Goal: Information Seeking & Learning: Learn about a topic

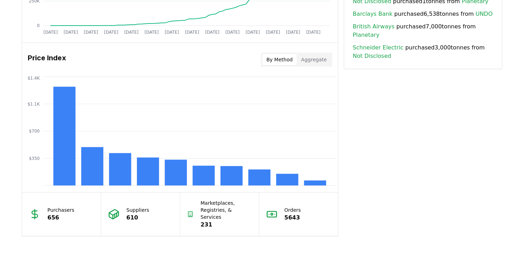
scroll to position [522, 0]
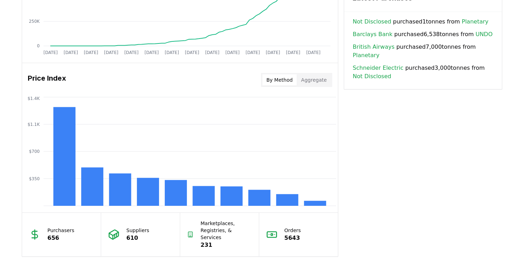
click at [291, 84] on button "By Method" at bounding box center [279, 79] width 35 height 11
click at [286, 82] on button "By Method" at bounding box center [279, 79] width 35 height 11
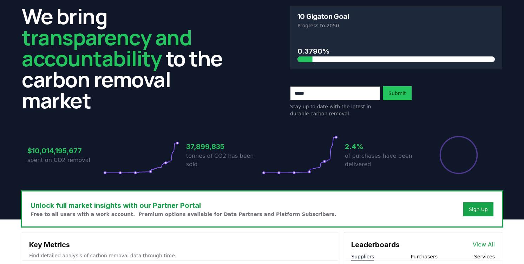
scroll to position [0, 0]
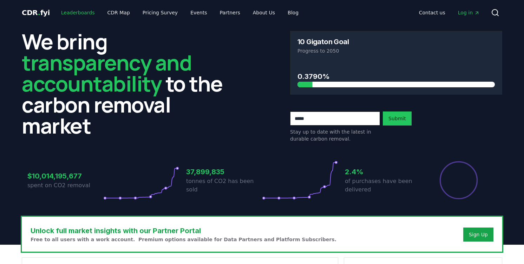
click at [81, 11] on link "Leaderboards" at bounding box center [77, 12] width 45 height 13
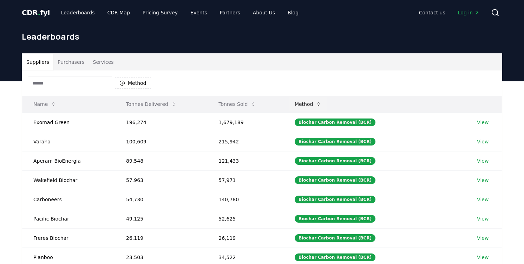
click at [322, 107] on button "Method" at bounding box center [308, 104] width 38 height 14
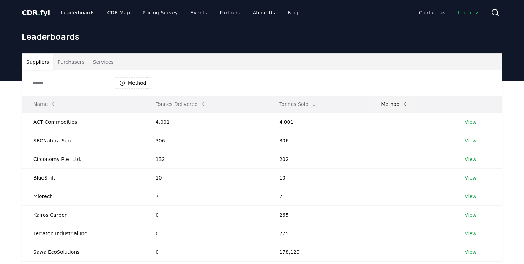
click at [387, 104] on button "Method" at bounding box center [394, 104] width 38 height 14
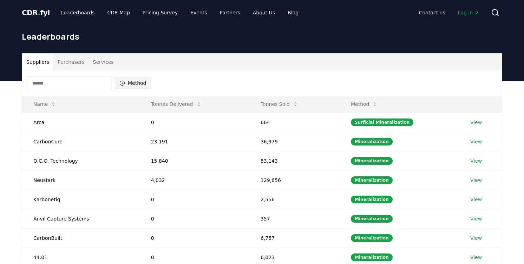
click at [128, 84] on button "Method" at bounding box center [133, 83] width 36 height 11
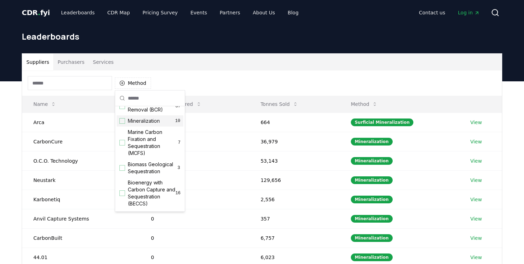
scroll to position [13, 0]
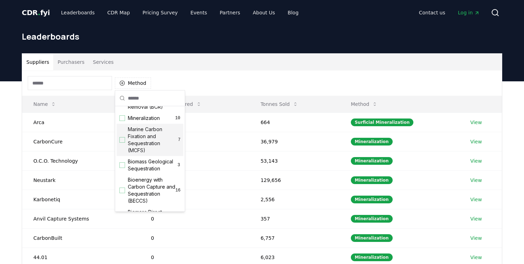
click at [160, 142] on span "Marine Carbon Fixation and Sequestration (MCFS)" at bounding box center [153, 140] width 50 height 28
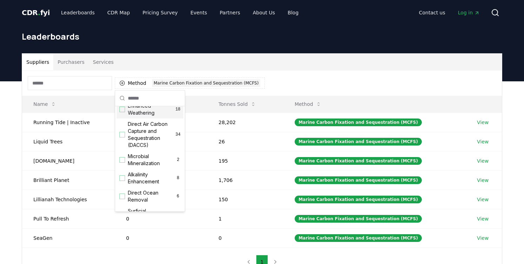
scroll to position [140, 0]
click at [123, 180] on div "Alkalinity Enhancement 8" at bounding box center [150, 176] width 67 height 18
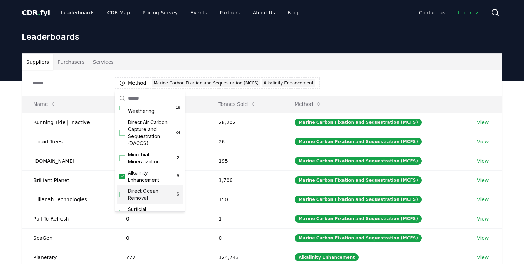
click at [123, 195] on div "Suggestions" at bounding box center [122, 195] width 6 height 6
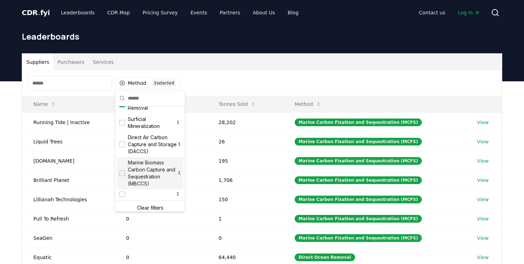
scroll to position [233, 0]
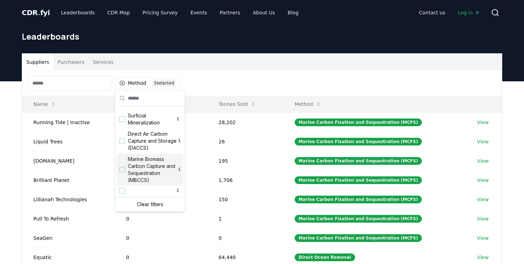
click at [168, 177] on span "Marine Biomass Carbon Capture and Sequestration (MBCCS)" at bounding box center [153, 170] width 50 height 28
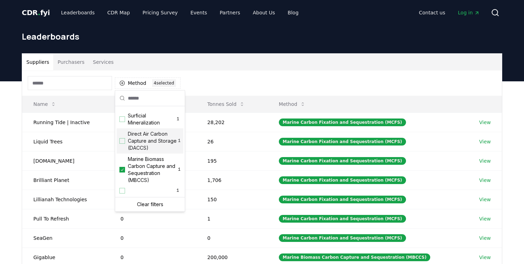
click at [244, 80] on div "Method 4 4 selected" at bounding box center [261, 83] width 479 height 25
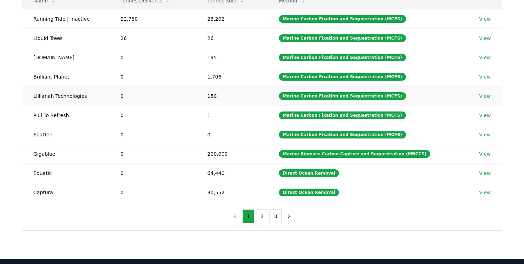
scroll to position [104, 0]
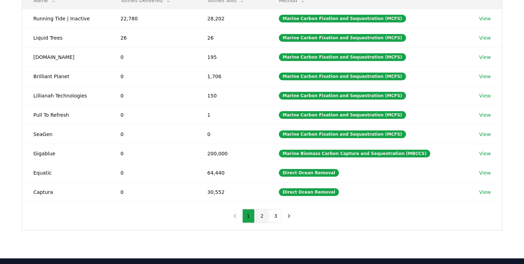
click at [262, 217] on button "2" at bounding box center [262, 216] width 12 height 14
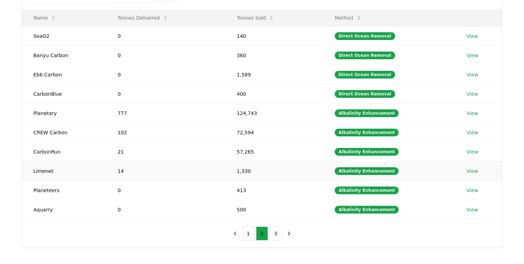
scroll to position [87, 0]
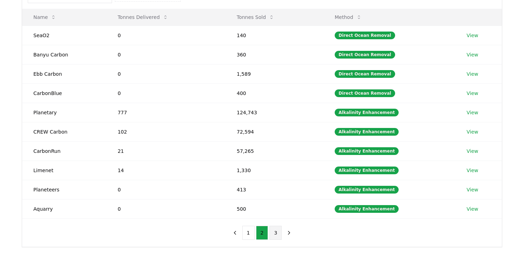
click at [274, 231] on button "3" at bounding box center [275, 233] width 12 height 14
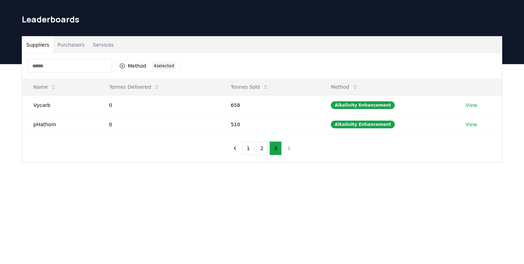
scroll to position [16, 0]
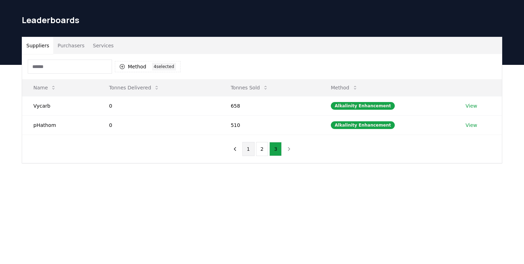
click at [250, 153] on button "1" at bounding box center [248, 149] width 12 height 14
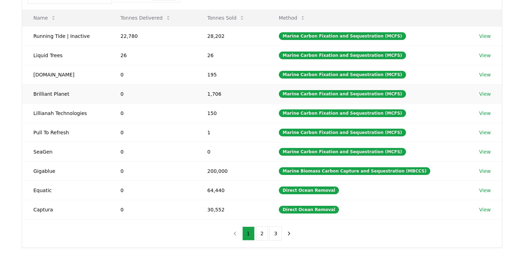
scroll to position [87, 0]
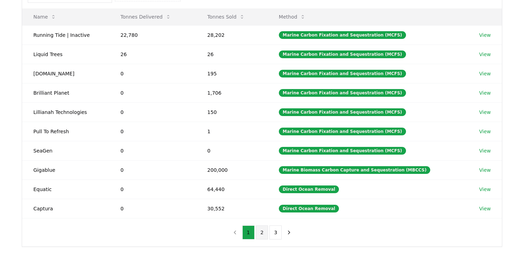
click at [260, 237] on button "2" at bounding box center [262, 233] width 12 height 14
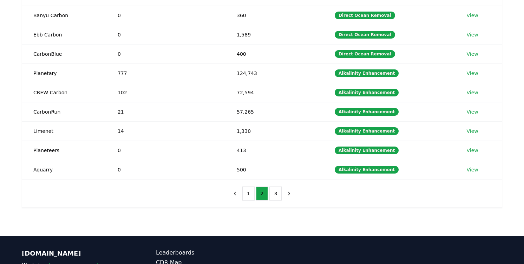
scroll to position [127, 0]
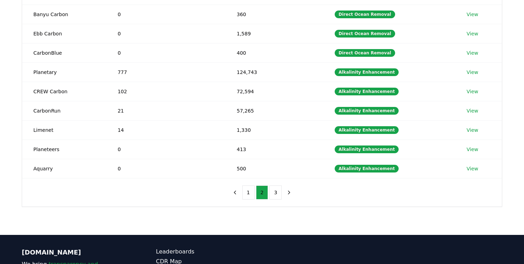
click at [275, 199] on div "1 2 3" at bounding box center [262, 193] width 80 height 28
click at [275, 194] on button "3" at bounding box center [275, 193] width 12 height 14
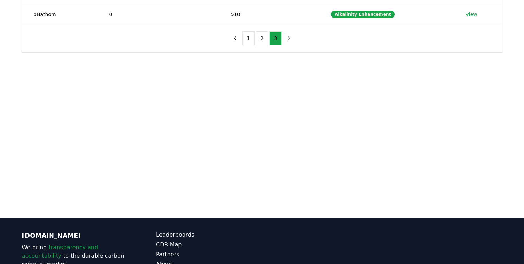
scroll to position [0, 0]
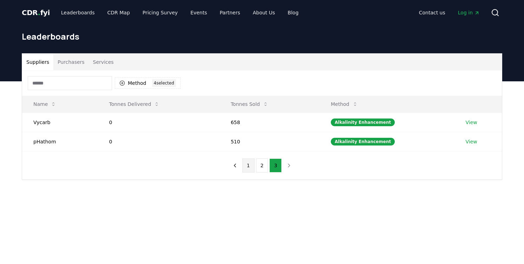
click at [249, 165] on button "1" at bounding box center [248, 166] width 12 height 14
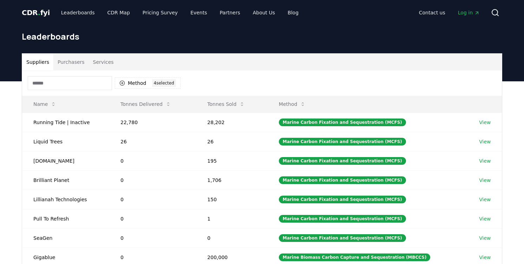
click at [77, 63] on button "Purchasers" at bounding box center [70, 62] width 35 height 17
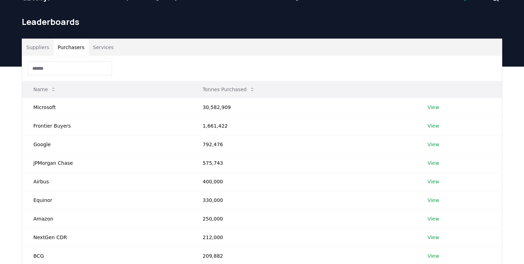
scroll to position [11, 0]
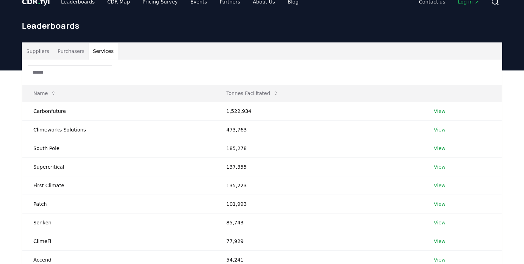
click at [105, 53] on button "Services" at bounding box center [103, 51] width 29 height 17
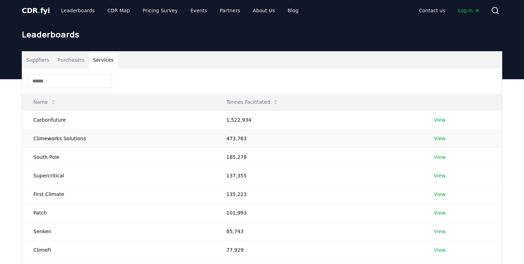
scroll to position [0, 0]
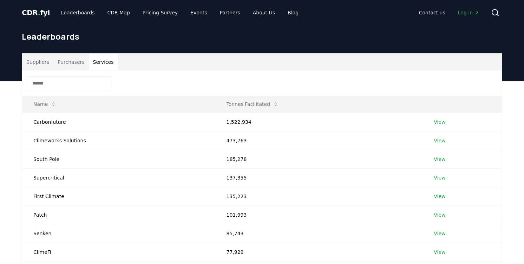
click at [72, 65] on button "Purchasers" at bounding box center [70, 62] width 35 height 17
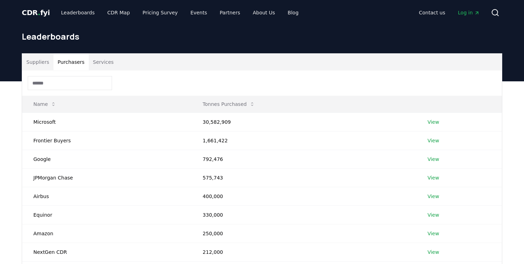
click at [45, 64] on button "Suppliers" at bounding box center [37, 62] width 31 height 17
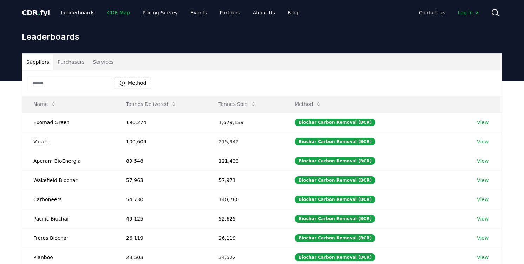
click at [114, 11] on link "CDR Map" at bounding box center [119, 12] width 34 height 13
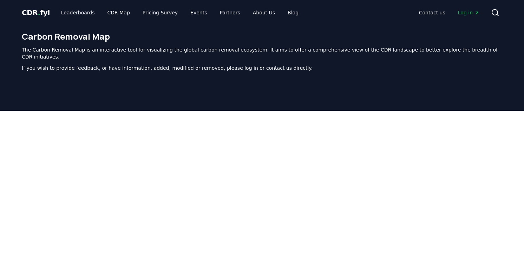
click at [203, 65] on p "If you wish to provide feedback, or have information, added, modified or remove…" at bounding box center [262, 68] width 480 height 7
click at [153, 11] on link "Pricing Survey" at bounding box center [160, 12] width 46 height 13
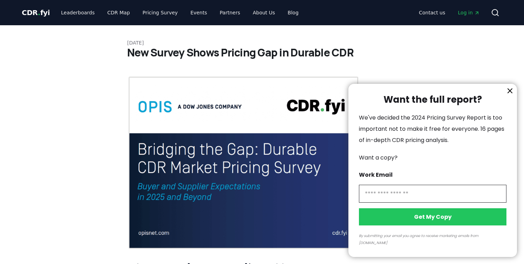
click at [160, 14] on div at bounding box center [262, 132] width 524 height 264
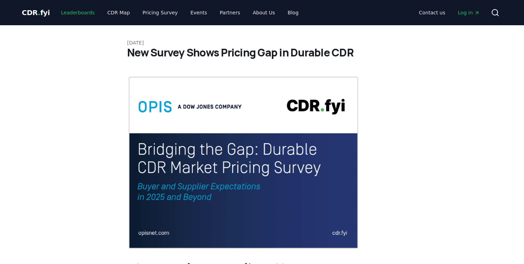
click at [75, 14] on link "Leaderboards" at bounding box center [77, 12] width 45 height 13
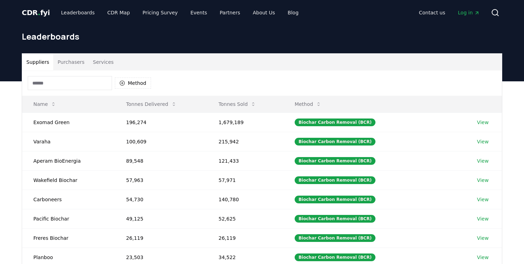
click at [39, 14] on span "CDR . fyi" at bounding box center [36, 12] width 28 height 8
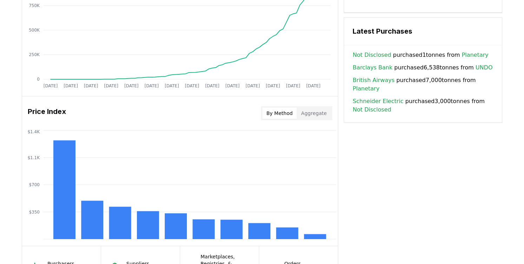
scroll to position [489, 0]
click at [279, 111] on button "By Method" at bounding box center [279, 112] width 35 height 11
click at [280, 117] on button "By Method" at bounding box center [279, 112] width 35 height 11
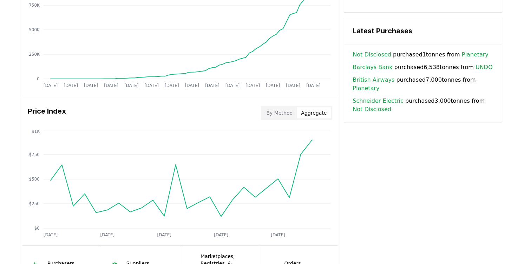
click at [320, 114] on button "Aggregate" at bounding box center [314, 112] width 34 height 11
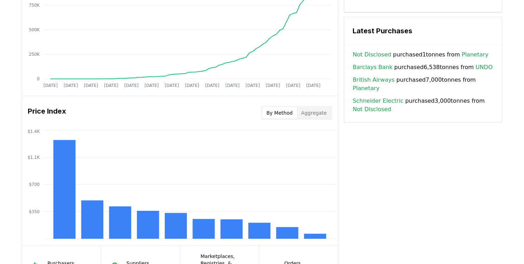
click at [282, 116] on button "By Method" at bounding box center [279, 112] width 35 height 11
click at [311, 114] on button "Aggregate" at bounding box center [314, 112] width 34 height 11
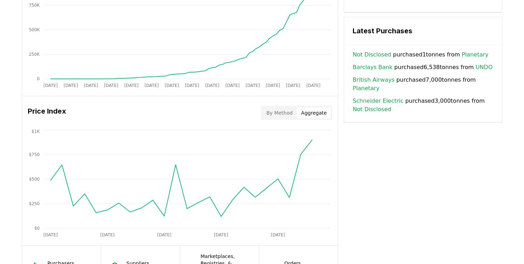
click at [293, 113] on button "By Method" at bounding box center [279, 112] width 35 height 11
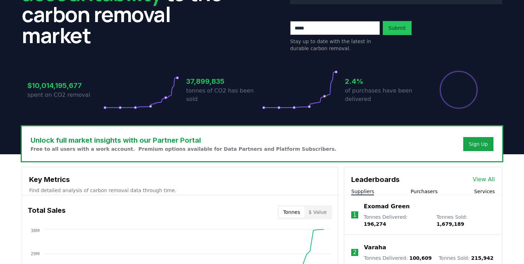
scroll to position [0, 0]
